Goal: Task Accomplishment & Management: Use online tool/utility

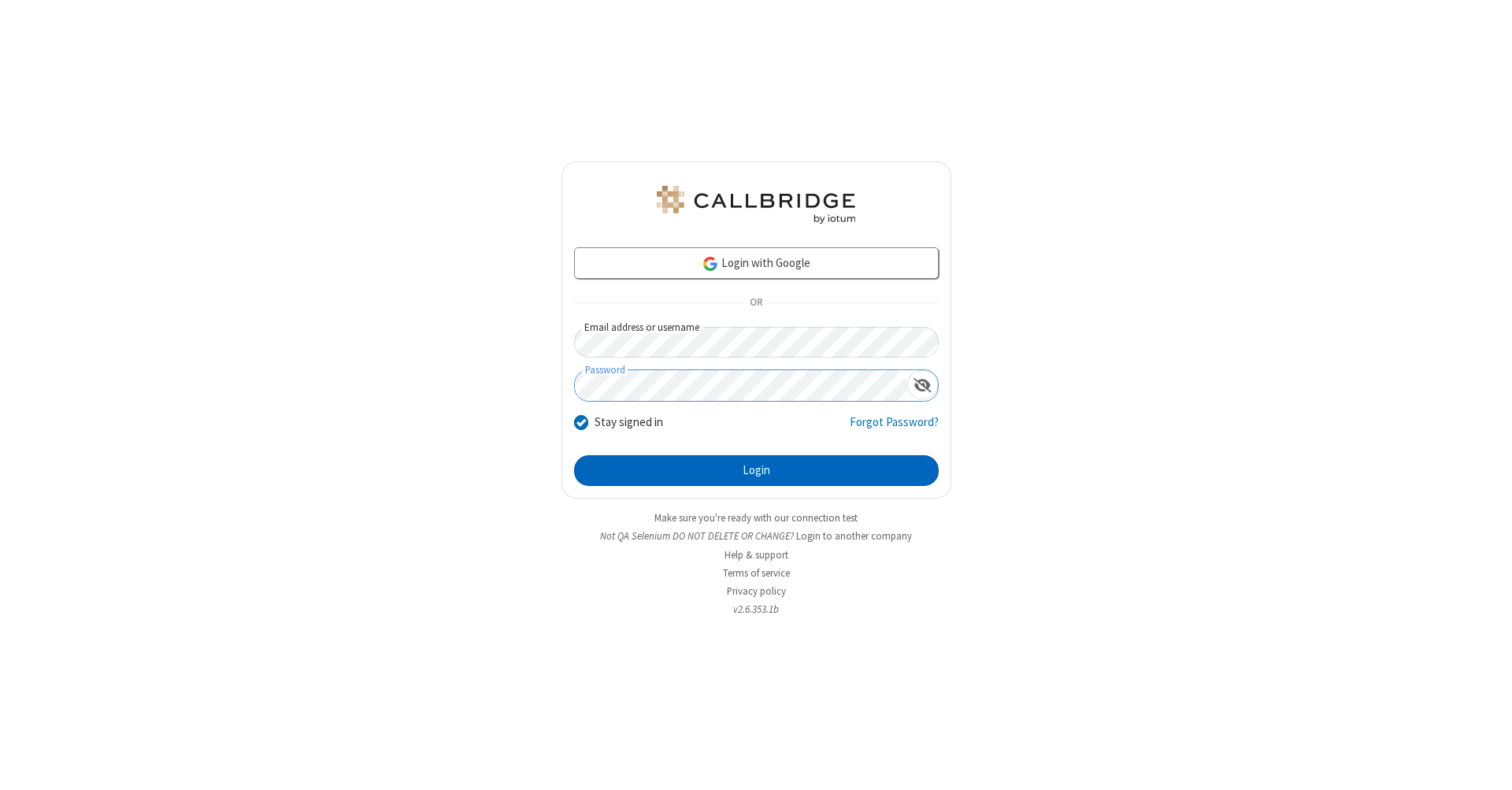
click at [756, 470] on button "Login" at bounding box center [756, 470] width 365 height 32
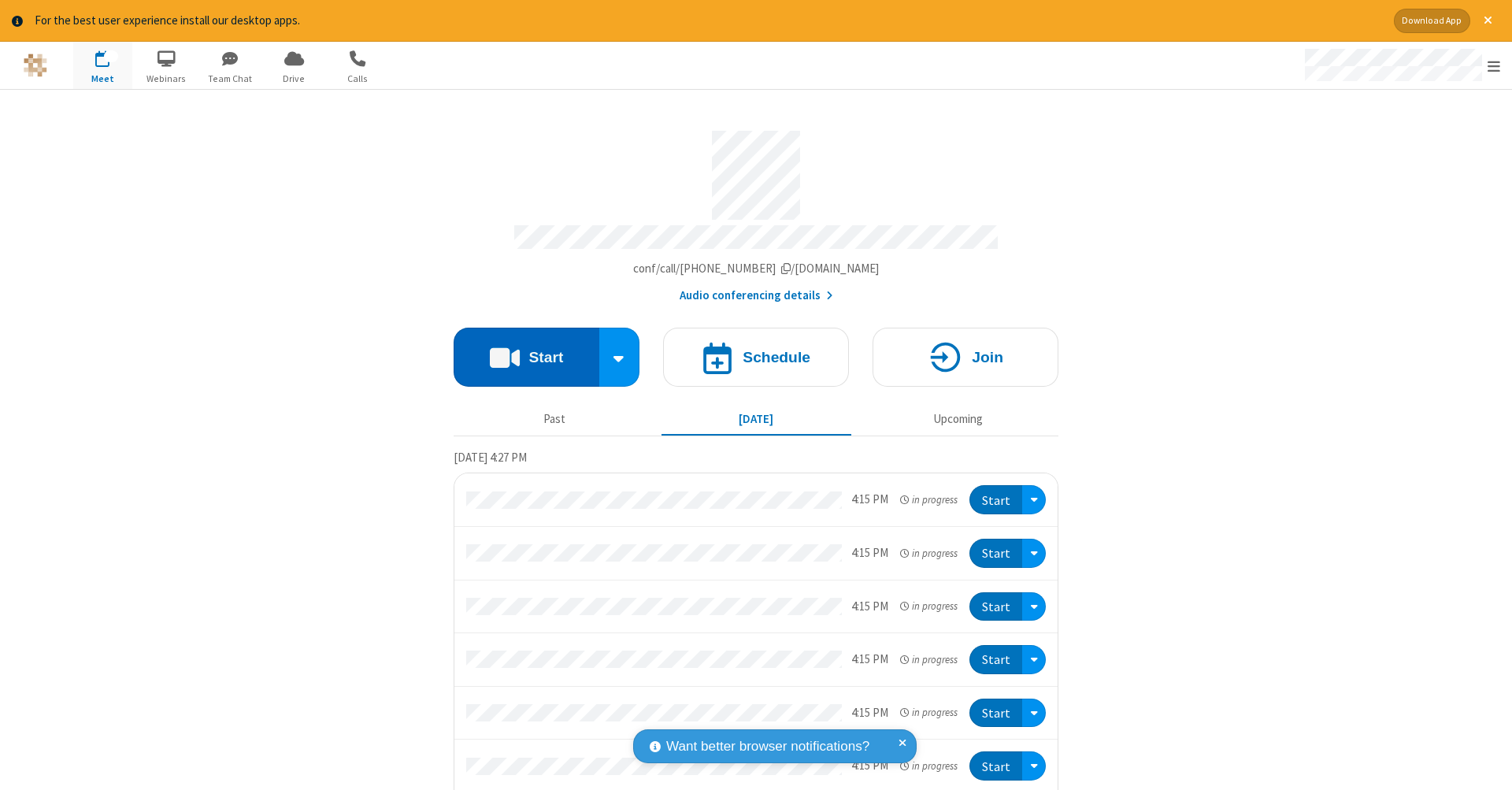
click at [520, 349] on button "Start" at bounding box center [527, 357] width 146 height 59
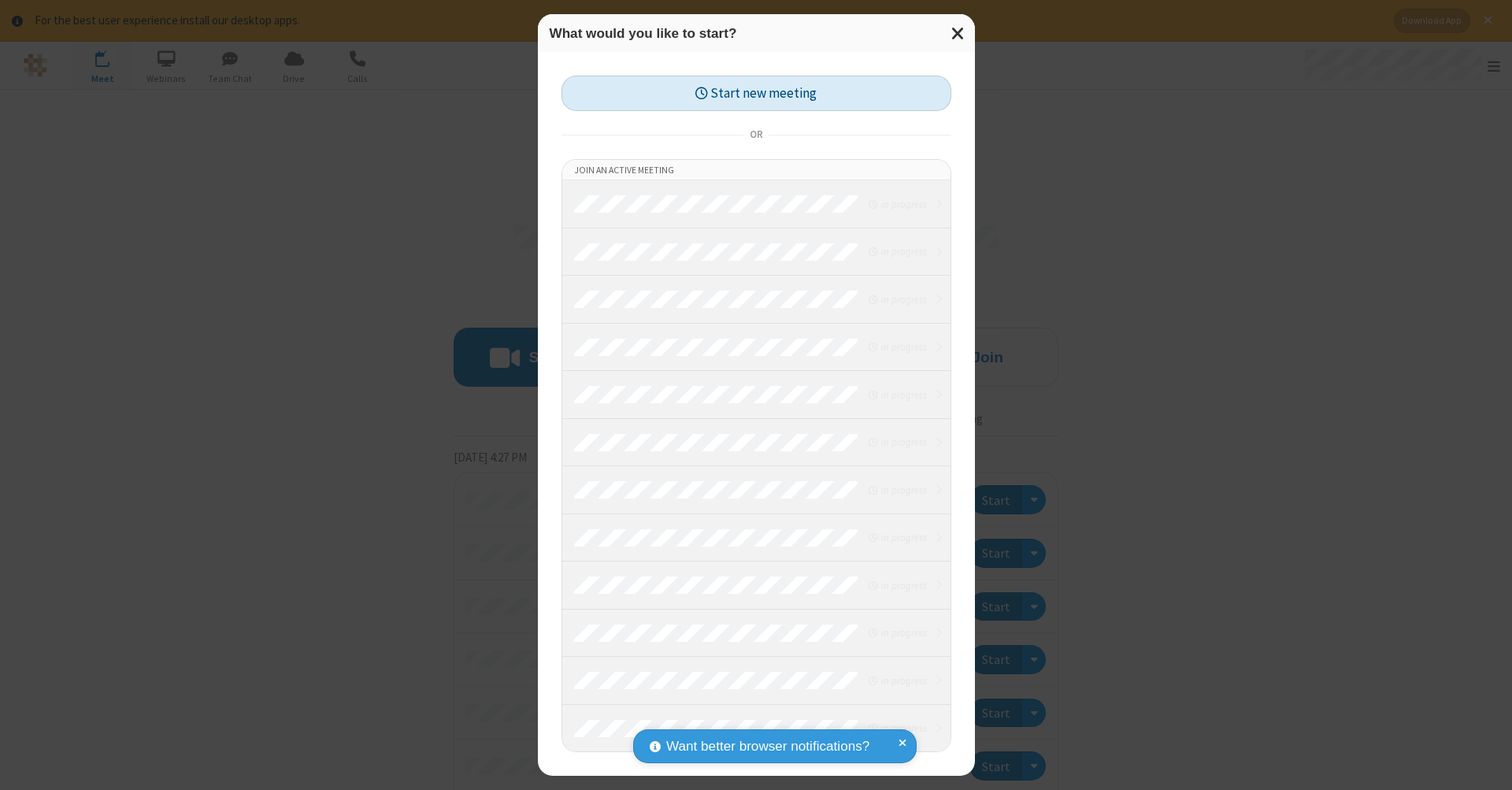
click at [756, 93] on button "Start new meeting" at bounding box center [756, 94] width 390 height 36
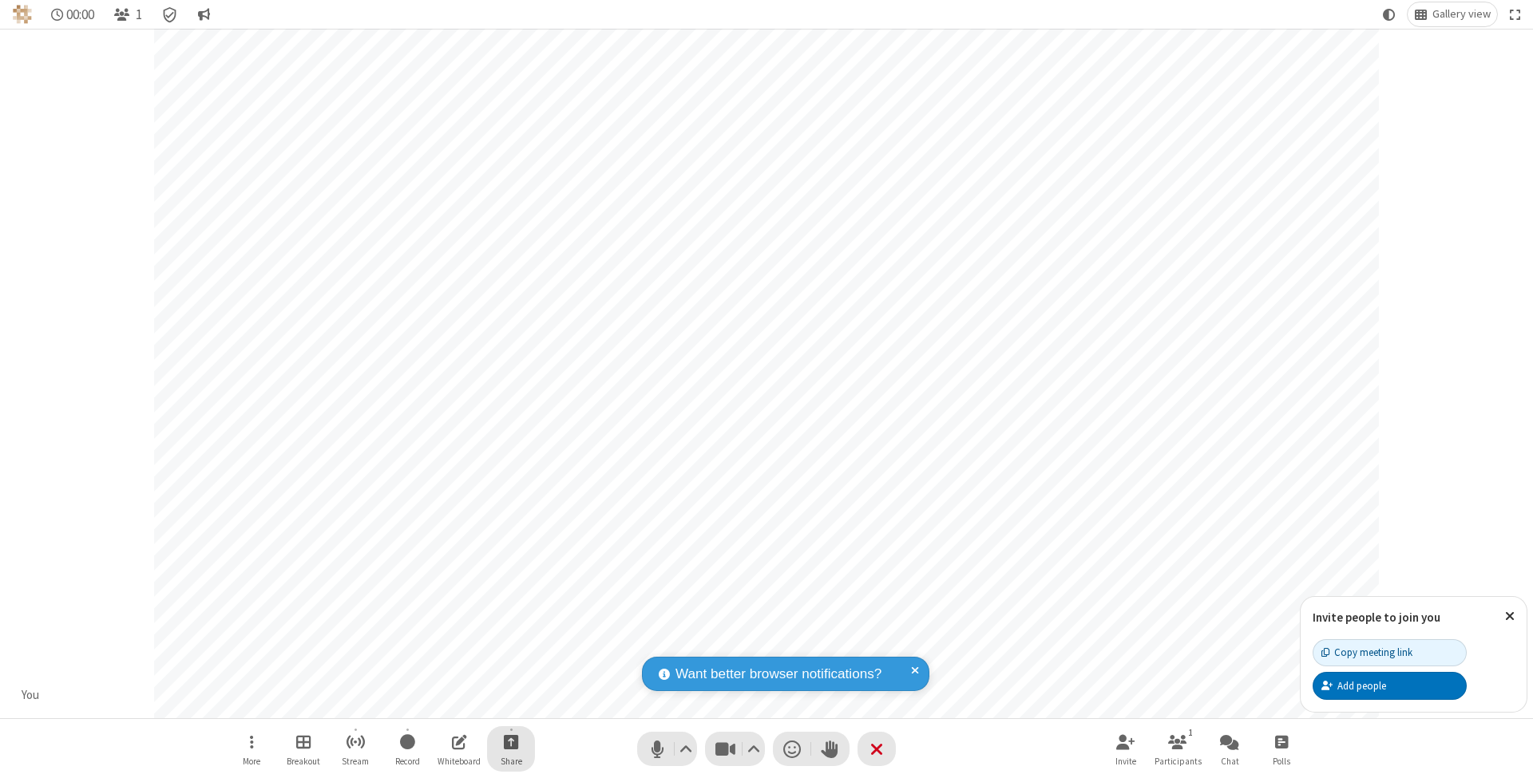
click at [510, 742] on span "Start sharing" at bounding box center [511, 742] width 15 height 20
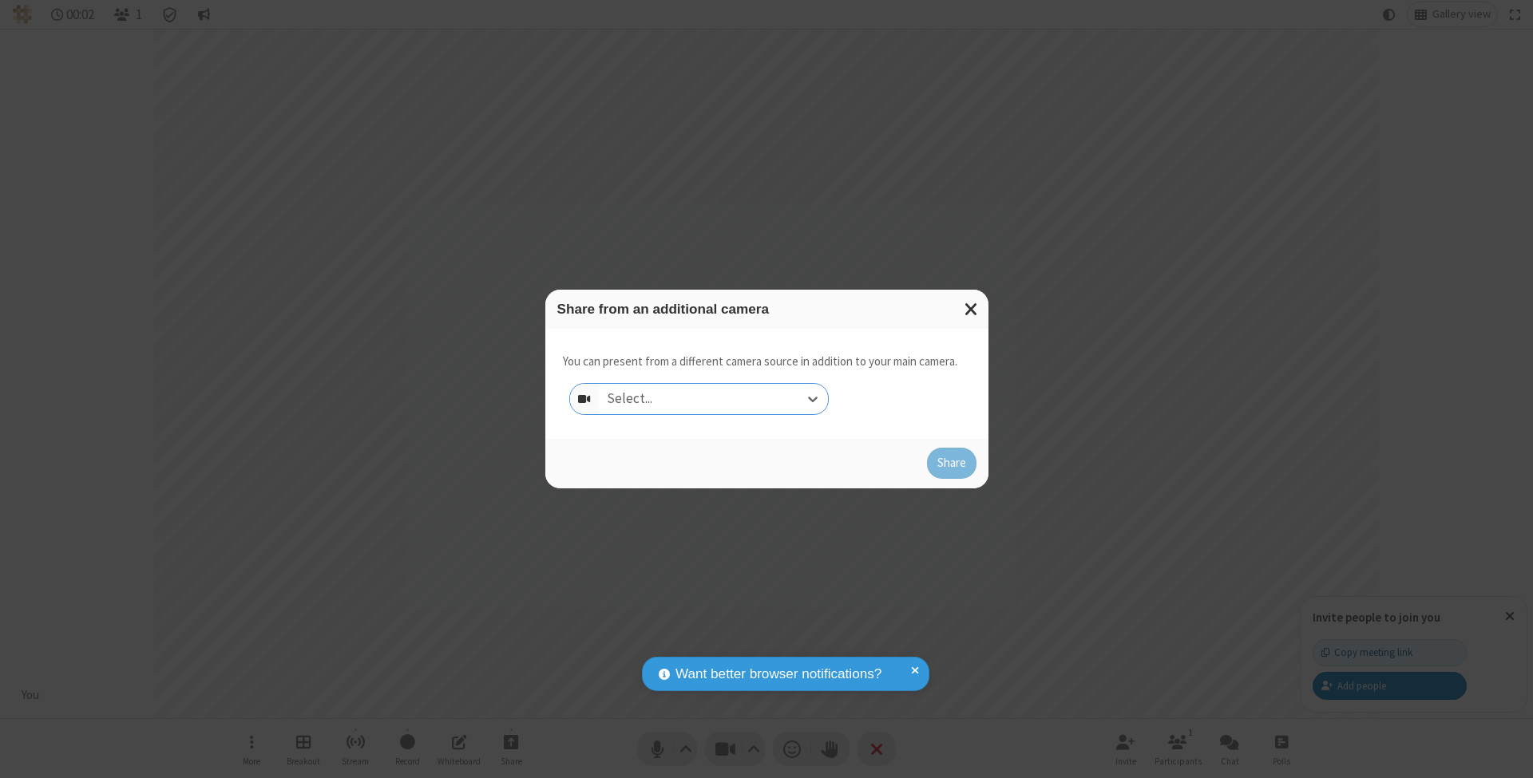
click at [713, 398] on div "Select..." at bounding box center [713, 399] width 229 height 30
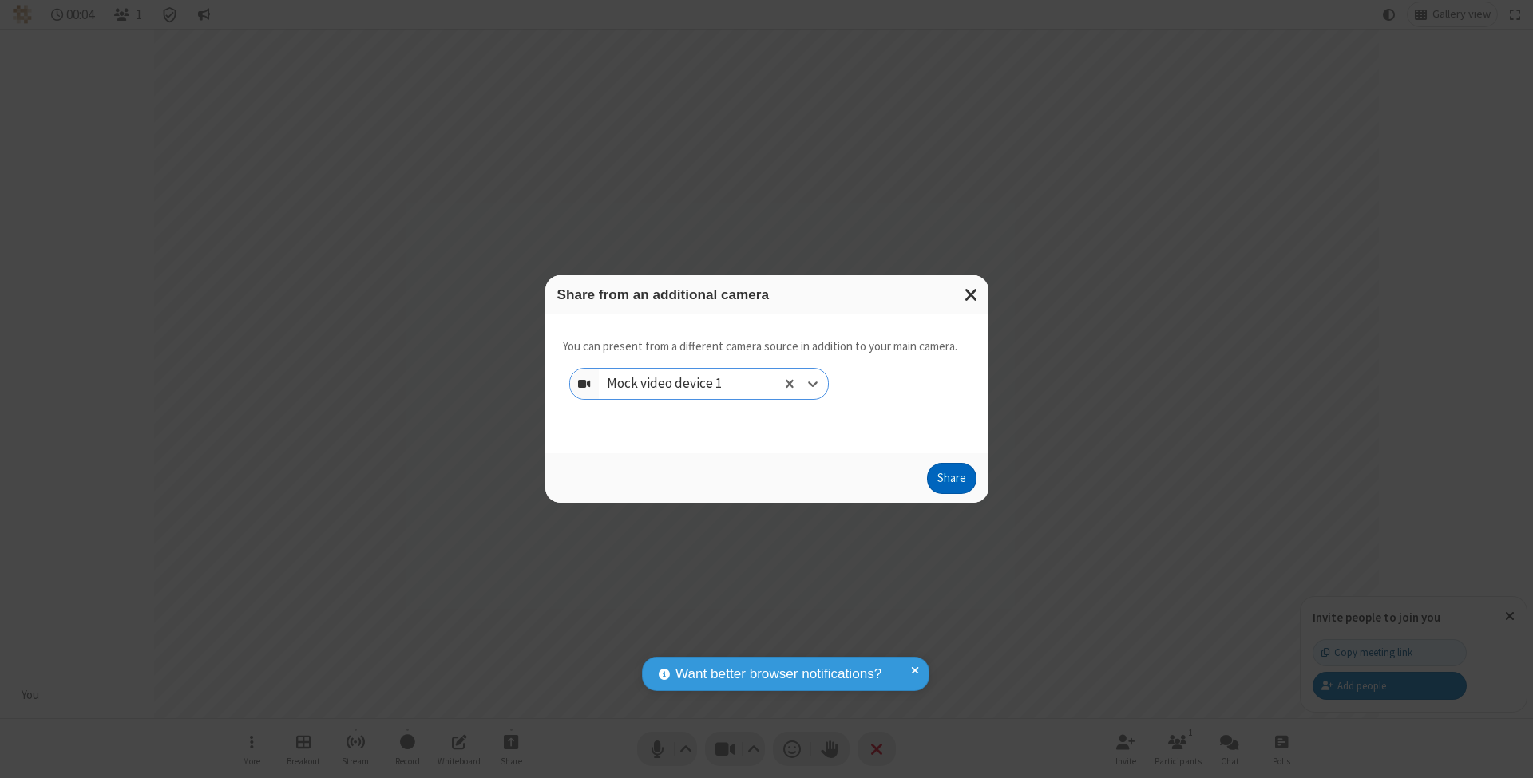
click at [951, 493] on button "Share" at bounding box center [951, 479] width 49 height 32
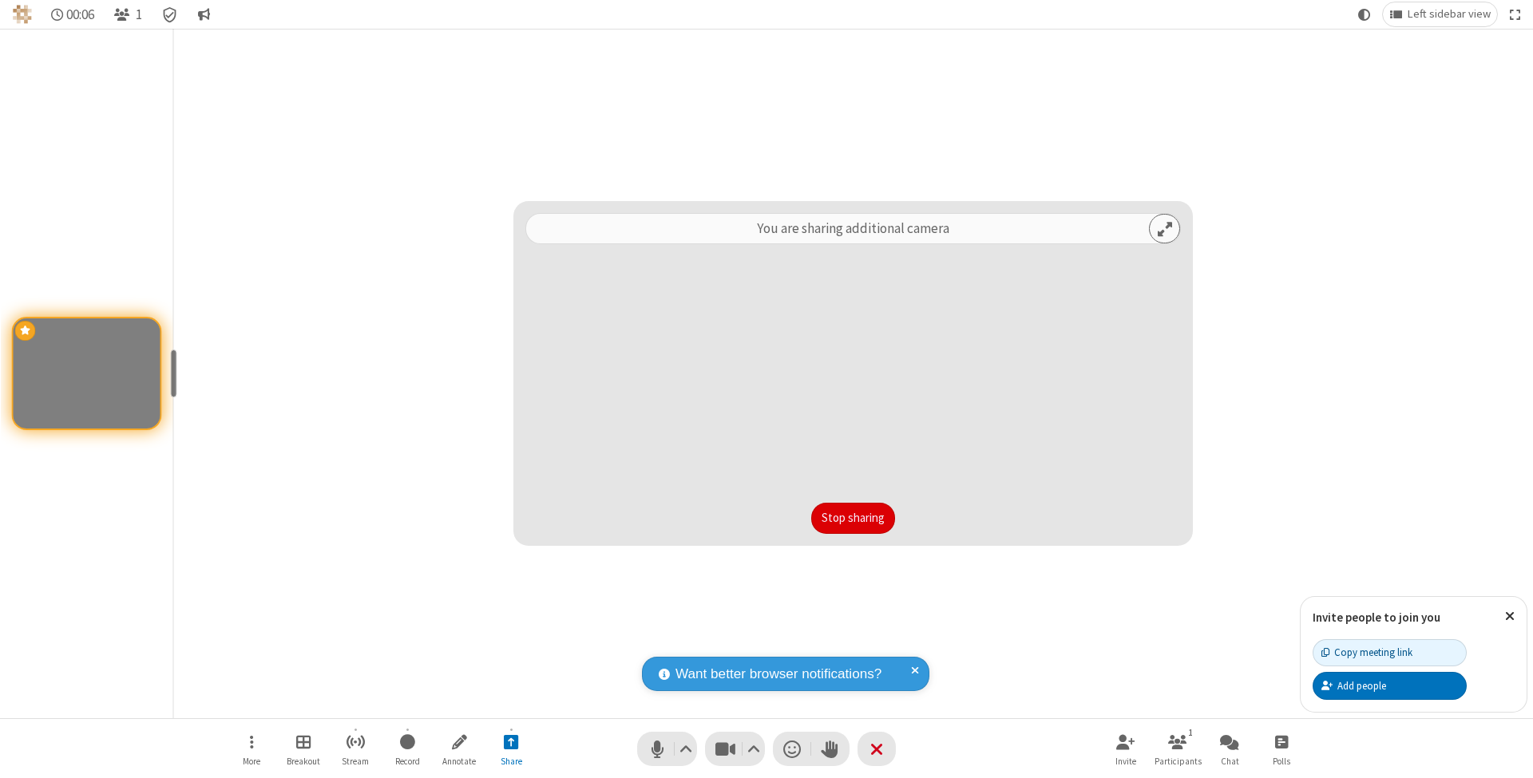
click at [853, 518] on button "Stop sharing" at bounding box center [853, 519] width 84 height 32
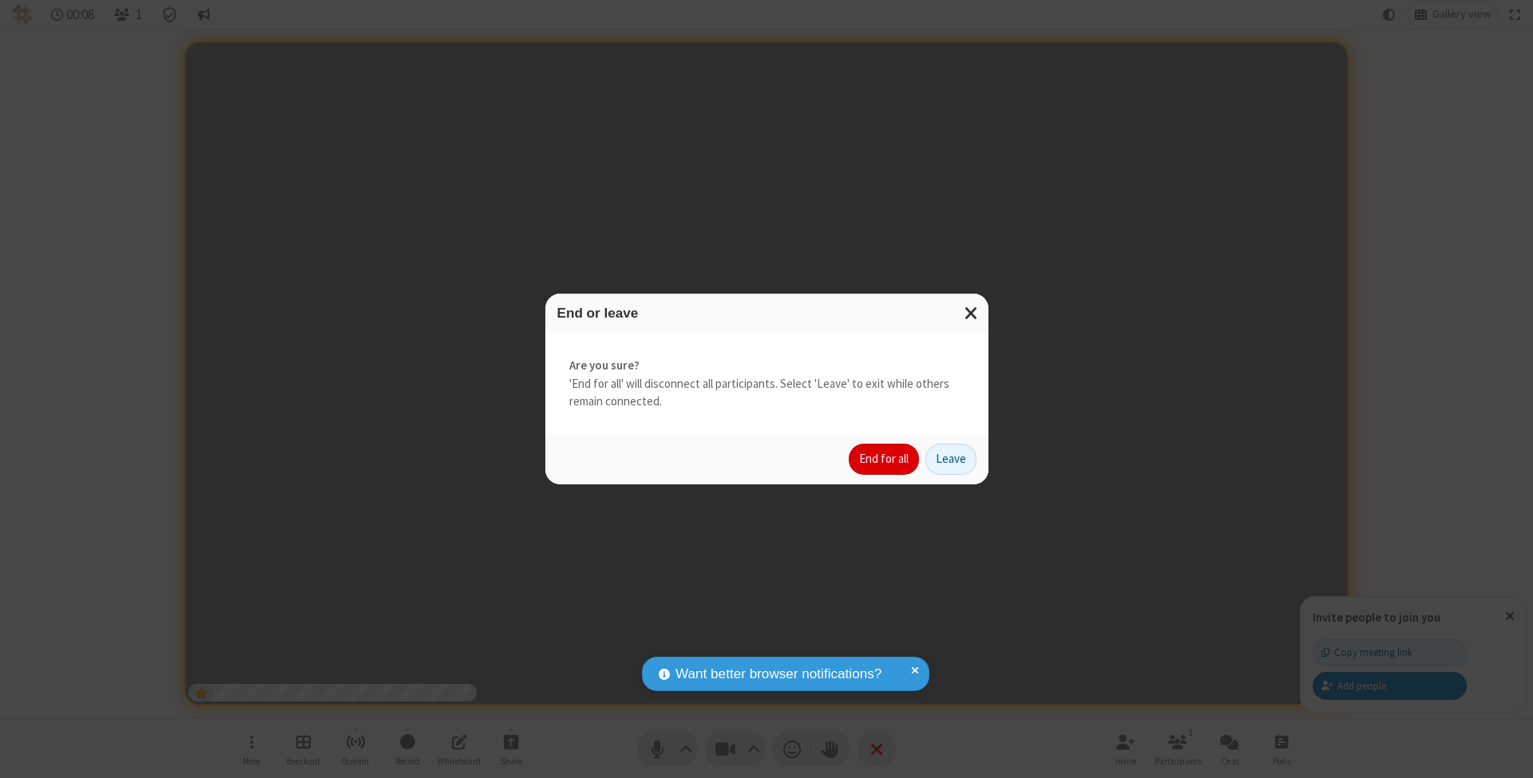
click at [885, 458] on button "End for all" at bounding box center [884, 460] width 70 height 32
